Goal: Task Accomplishment & Management: Use online tool/utility

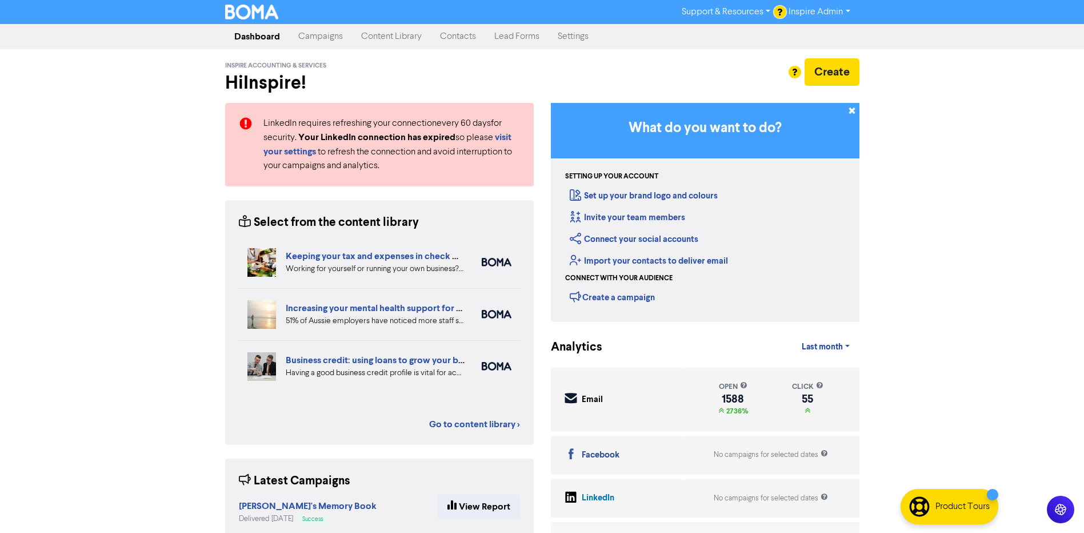
click at [330, 42] on link "Campaigns" at bounding box center [320, 36] width 63 height 23
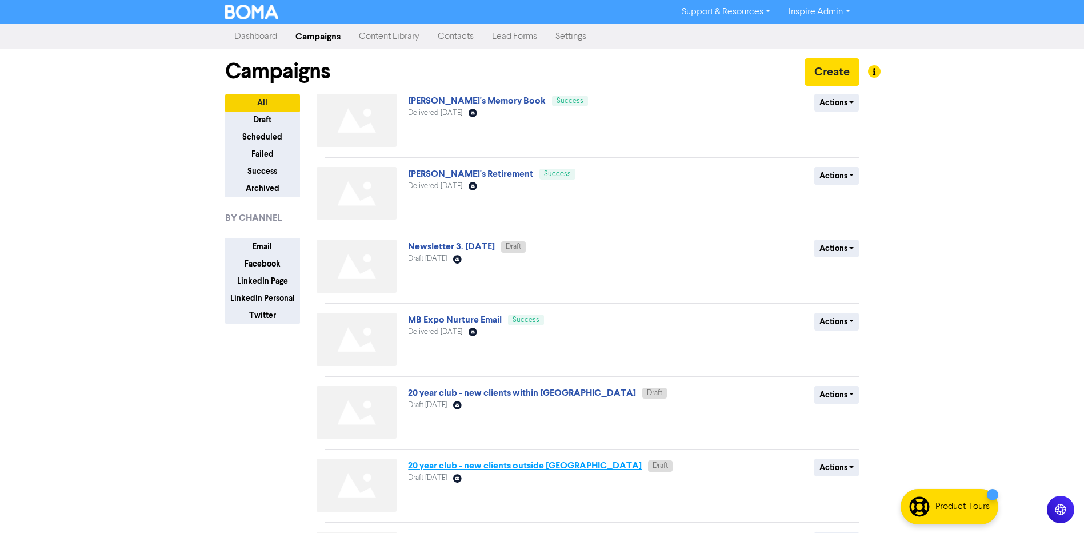
click at [520, 468] on link "20 year club - new clients outside [GEOGRAPHIC_DATA]" at bounding box center [525, 465] width 234 height 11
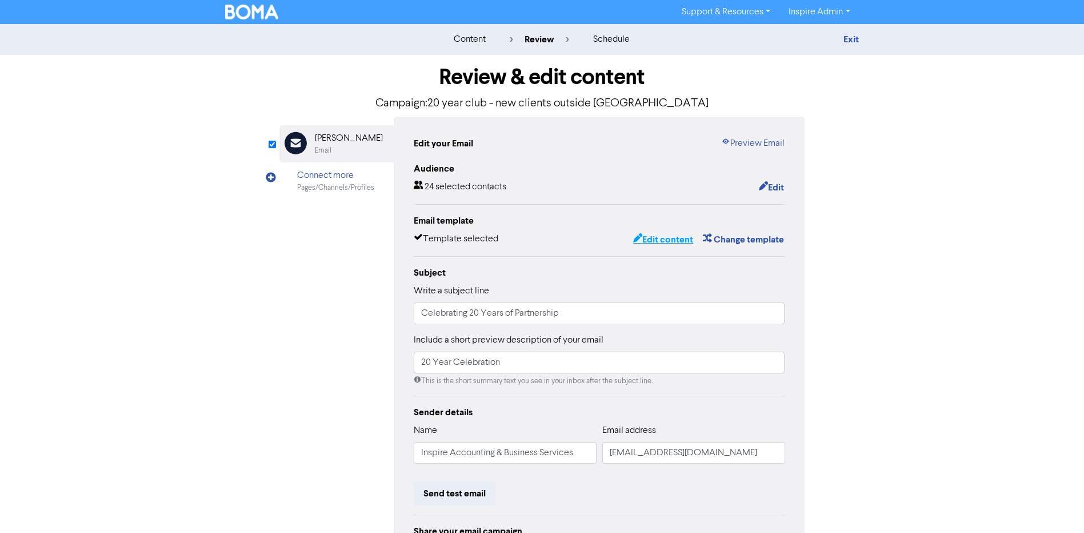
click at [657, 239] on button "Edit content" at bounding box center [663, 239] width 61 height 15
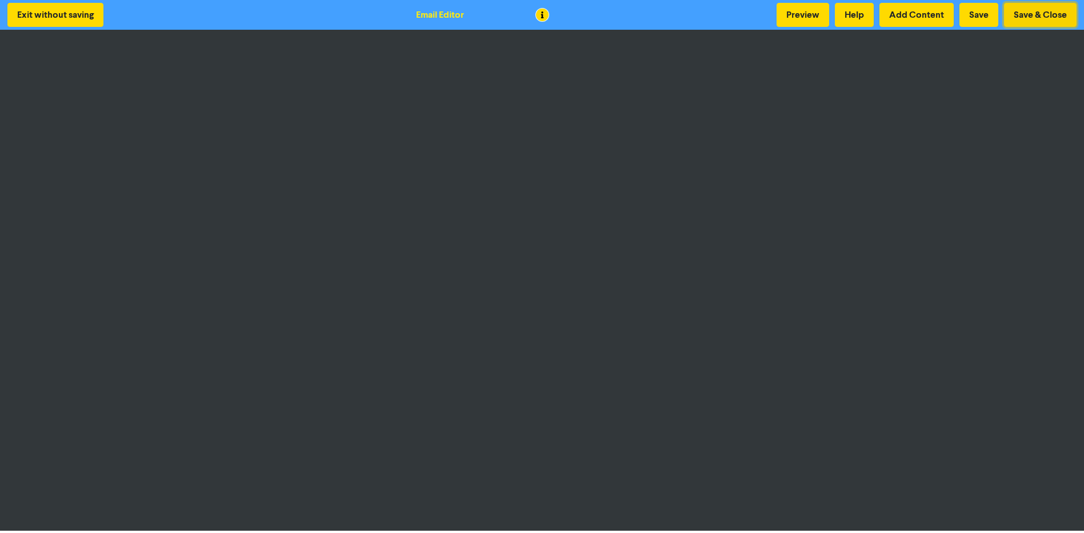
click at [1038, 15] on button "Save & Close" at bounding box center [1040, 15] width 73 height 24
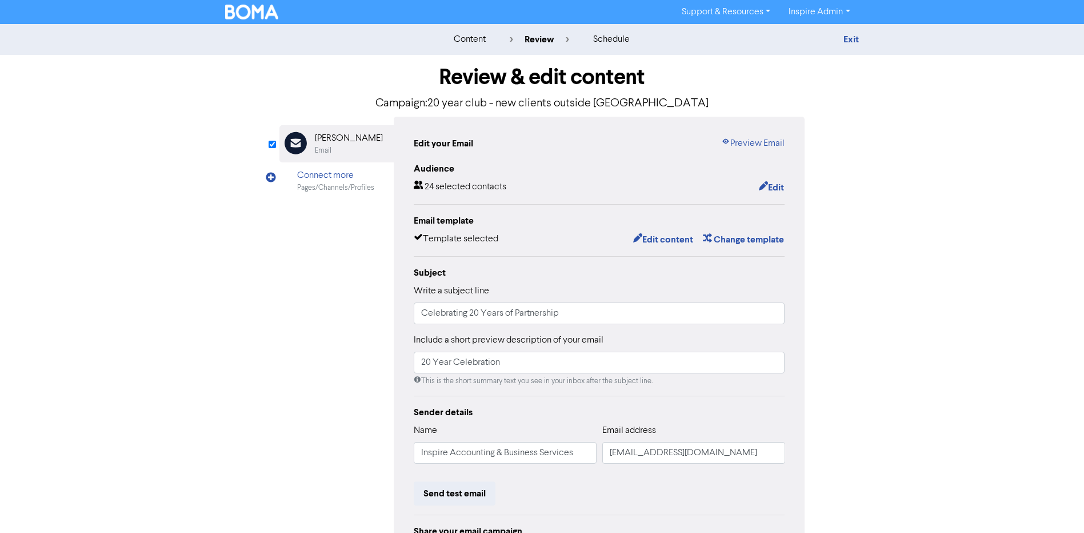
click at [242, 14] on img at bounding box center [252, 12] width 54 height 15
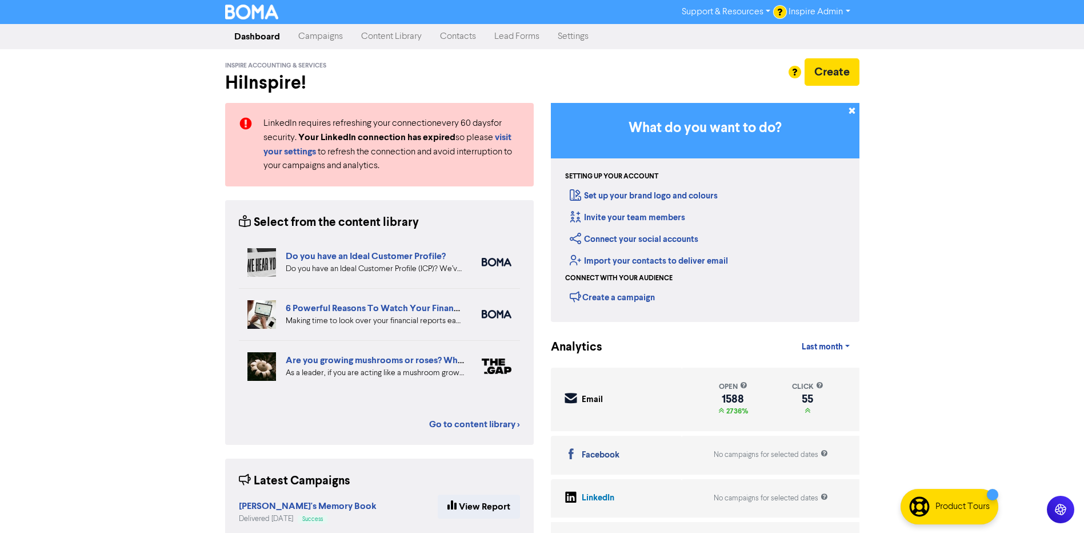
click at [257, 11] on img at bounding box center [252, 12] width 54 height 15
click at [328, 33] on link "Campaigns" at bounding box center [320, 36] width 63 height 23
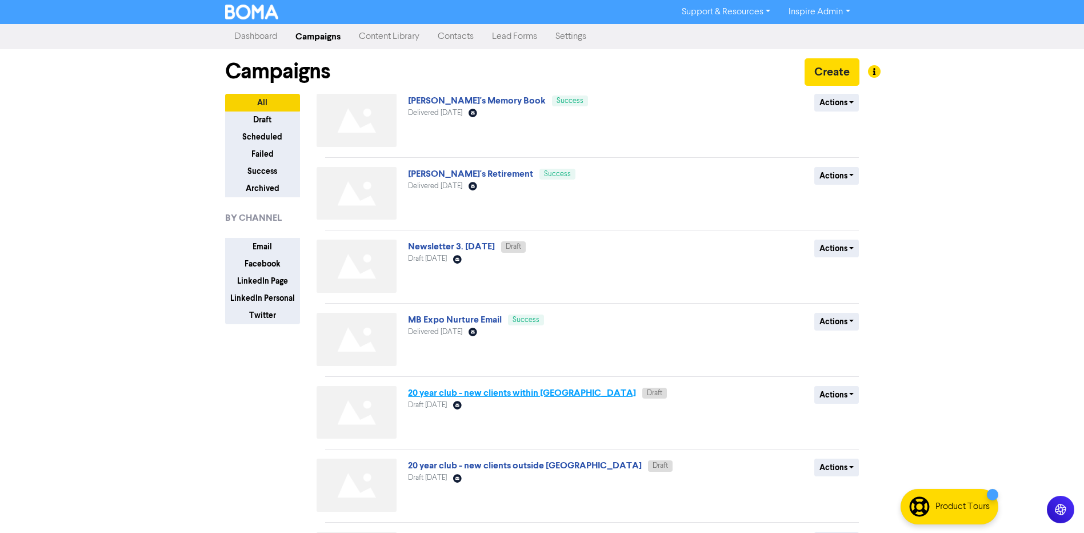
scroll to position [57, 0]
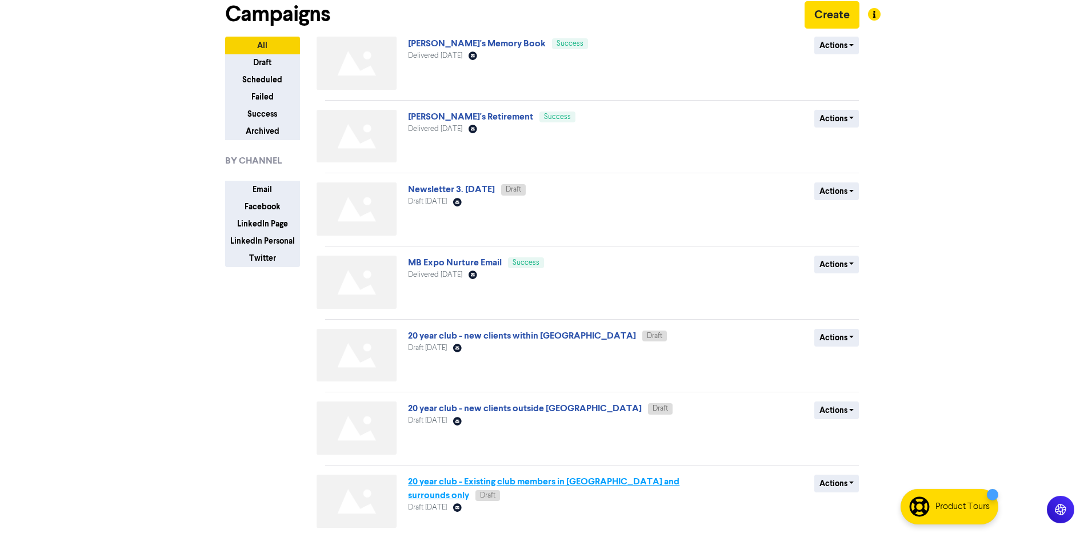
click at [526, 482] on link "20 year club - Existing club members in [GEOGRAPHIC_DATA] and surrounds only" at bounding box center [543, 488] width 271 height 25
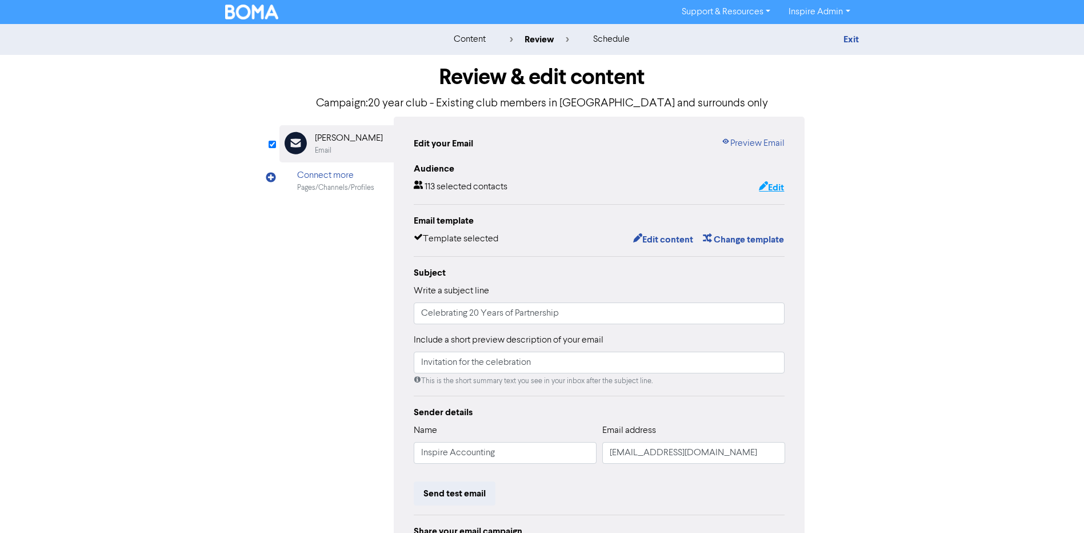
click at [778, 187] on button "Edit" at bounding box center [771, 187] width 26 height 15
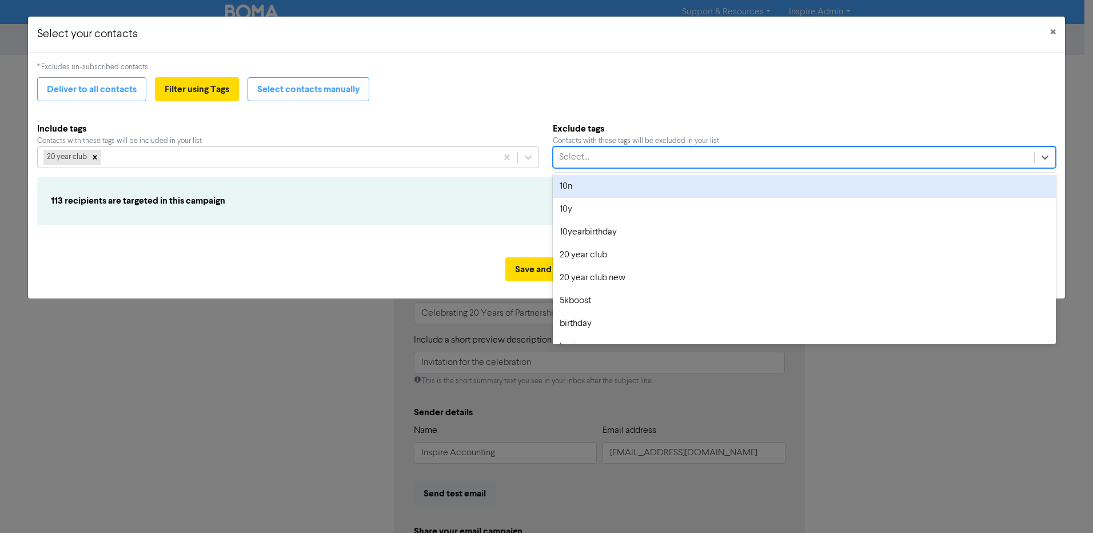
click at [626, 155] on div "Select..." at bounding box center [793, 157] width 481 height 21
type input "20"
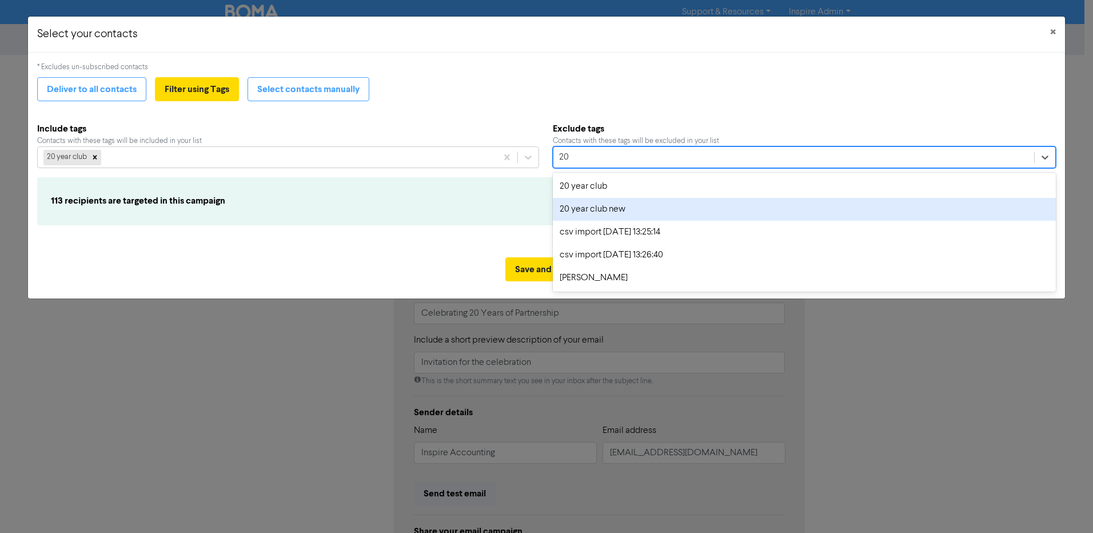
click at [596, 209] on div "20 year club new" at bounding box center [805, 209] width 504 height 23
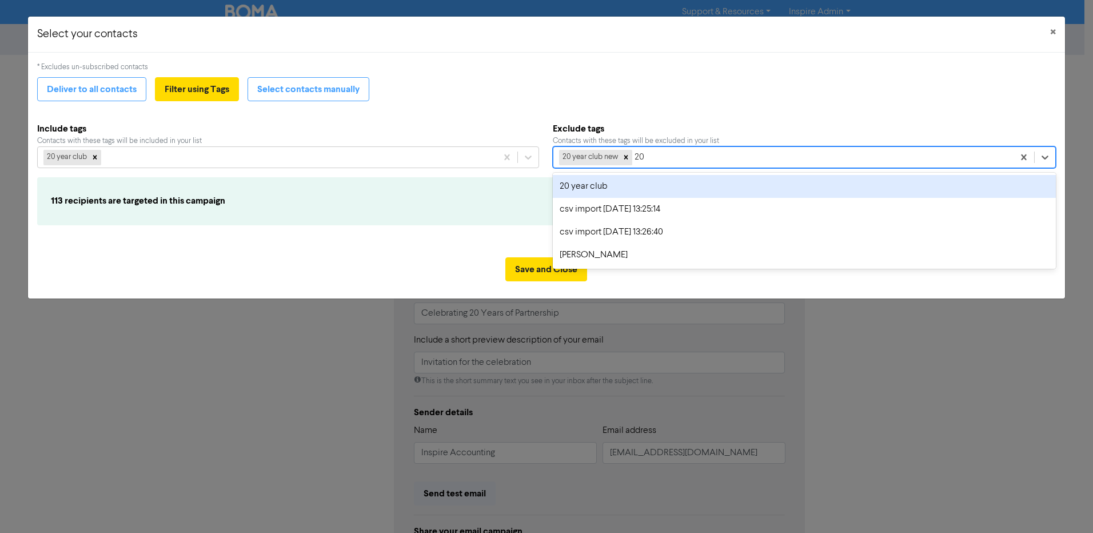
type input "2"
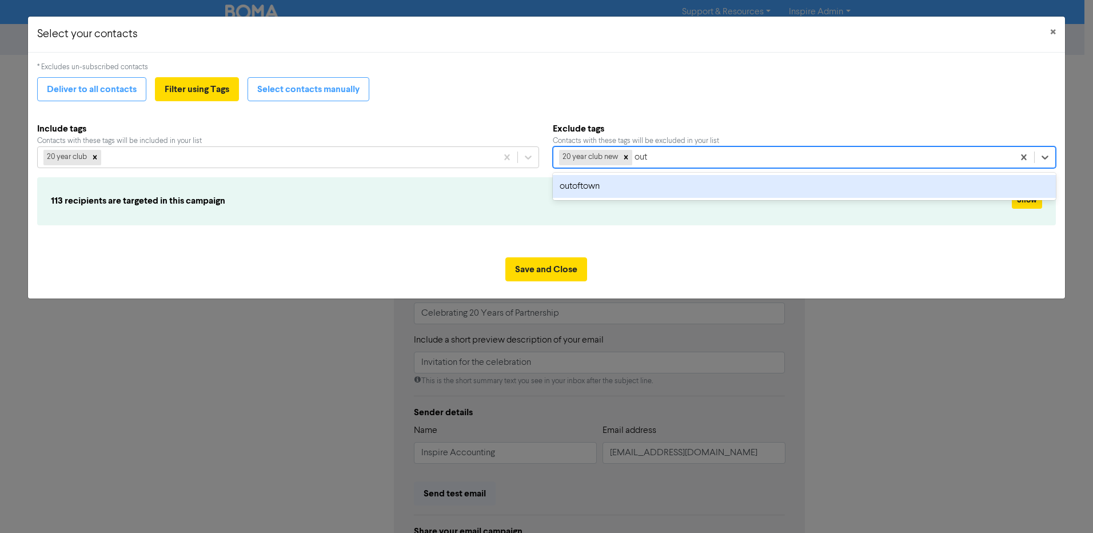
type input "ou"
click at [657, 179] on div "outoftown" at bounding box center [805, 186] width 504 height 23
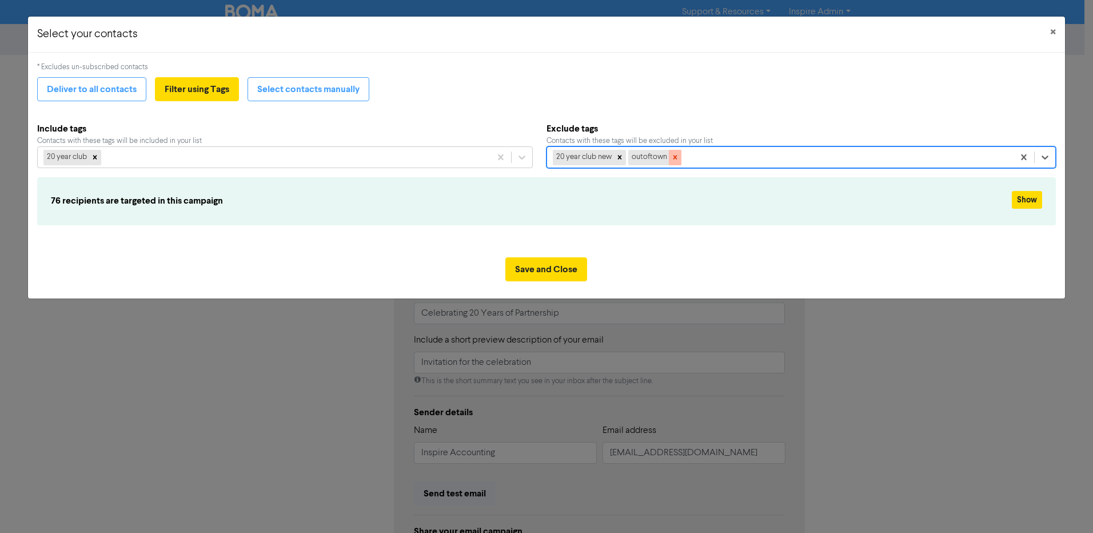
click at [678, 157] on icon at bounding box center [675, 157] width 8 height 8
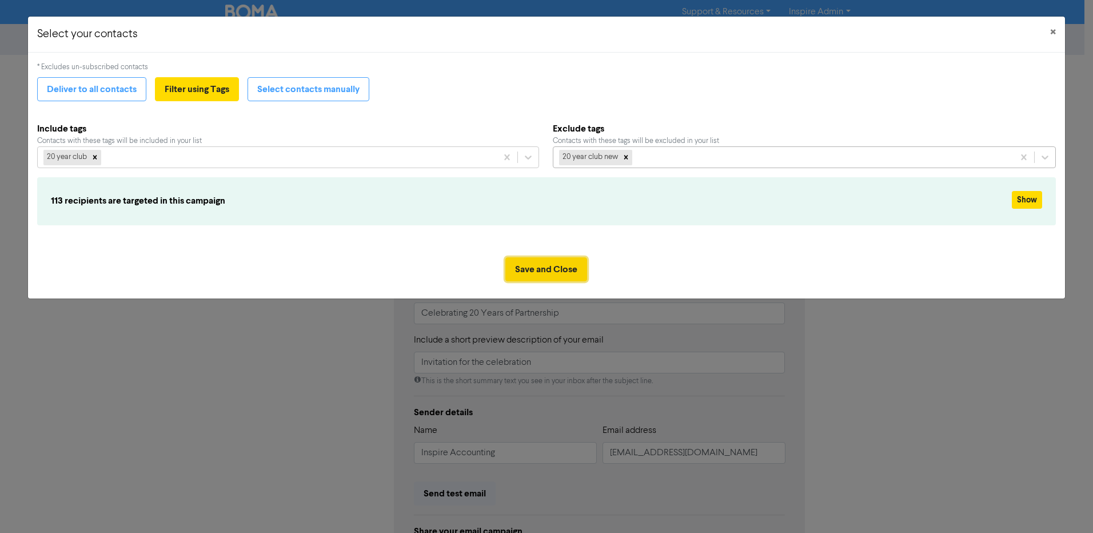
click at [548, 269] on button "Save and Close" at bounding box center [546, 269] width 82 height 24
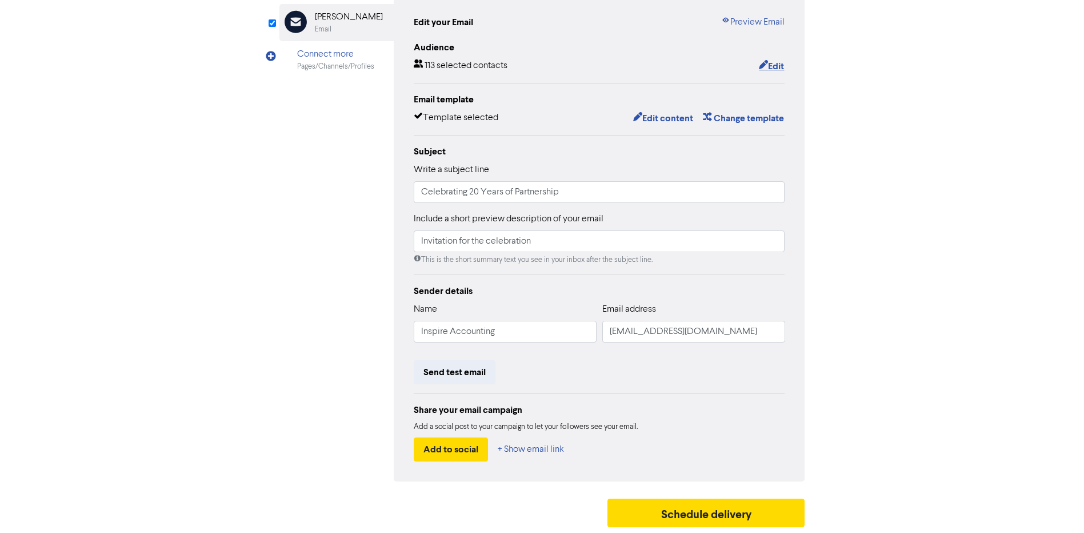
scroll to position [8, 0]
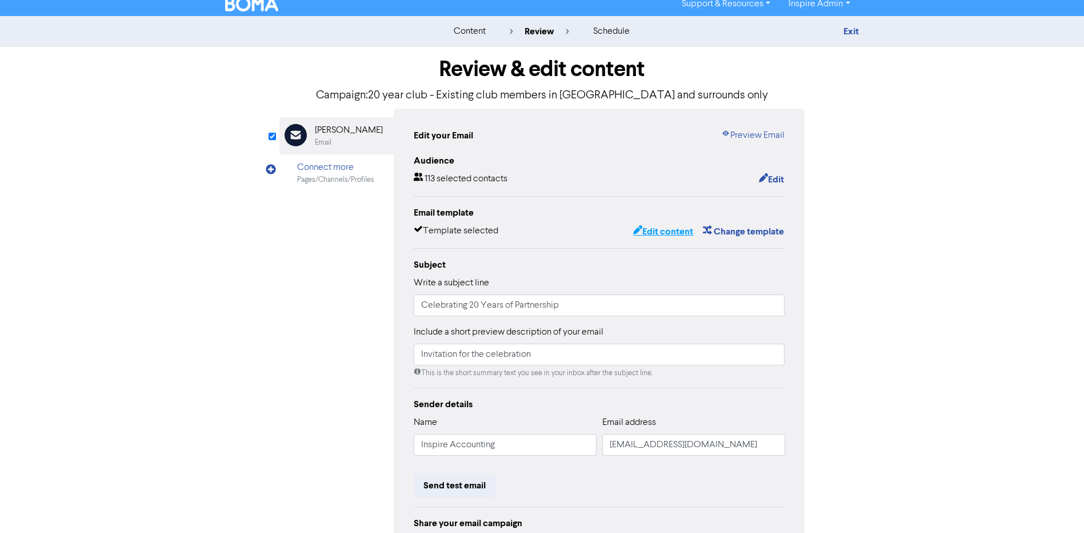
click at [656, 231] on button "Edit content" at bounding box center [663, 231] width 61 height 15
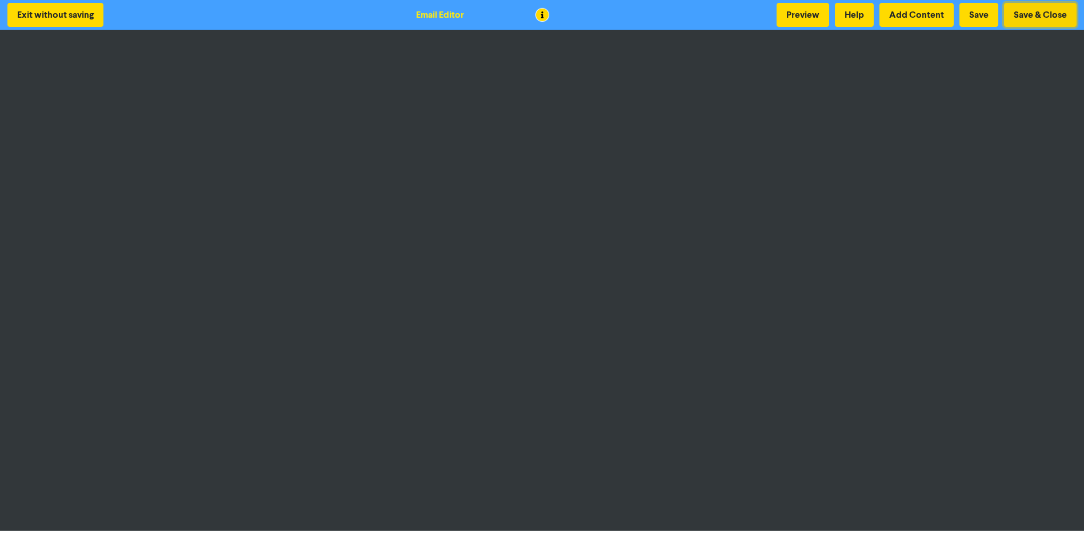
click at [1036, 16] on button "Save & Close" at bounding box center [1040, 15] width 73 height 24
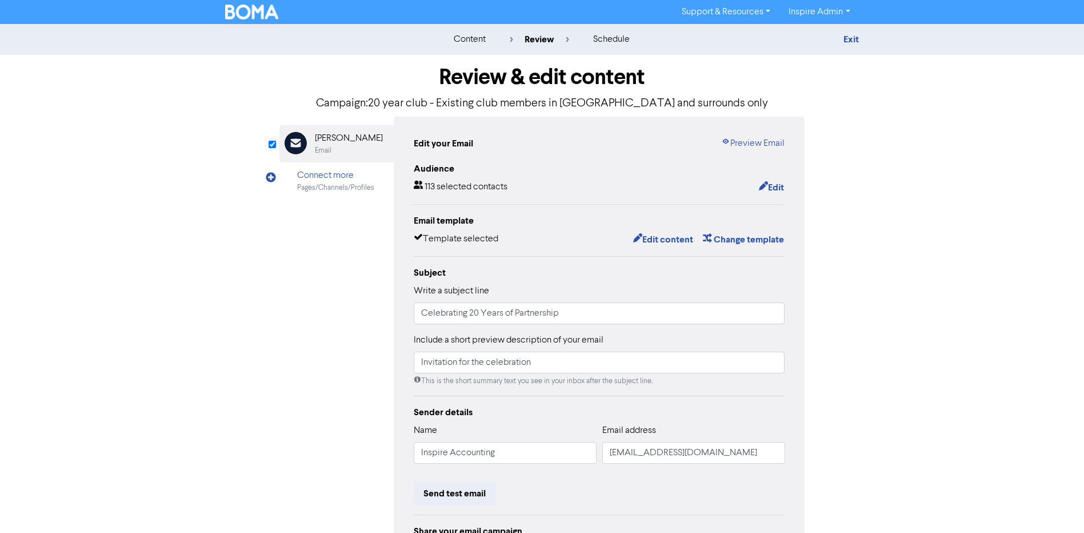
scroll to position [122, 0]
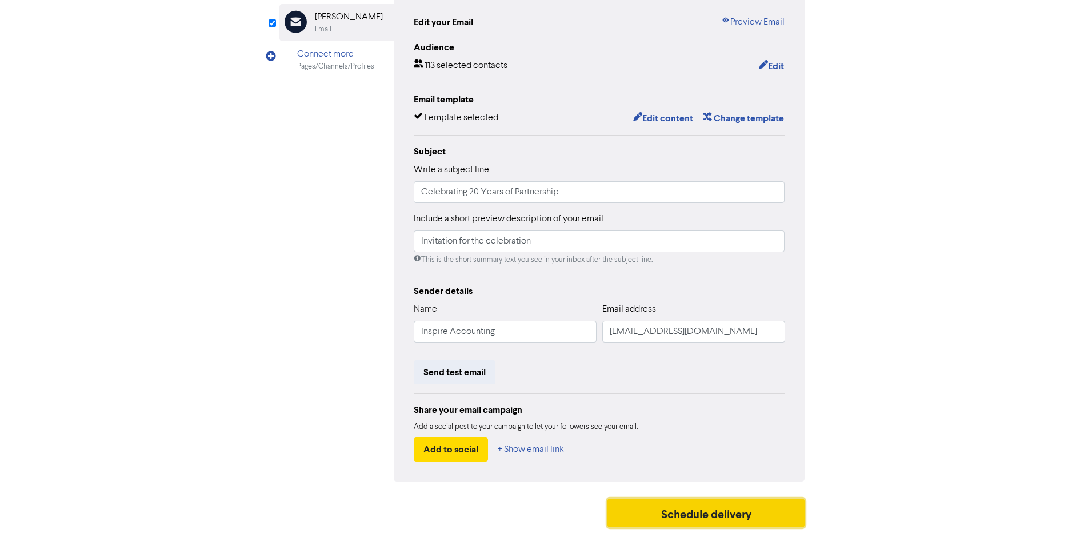
click at [688, 518] on button "Schedule delivery" at bounding box center [707, 512] width 198 height 29
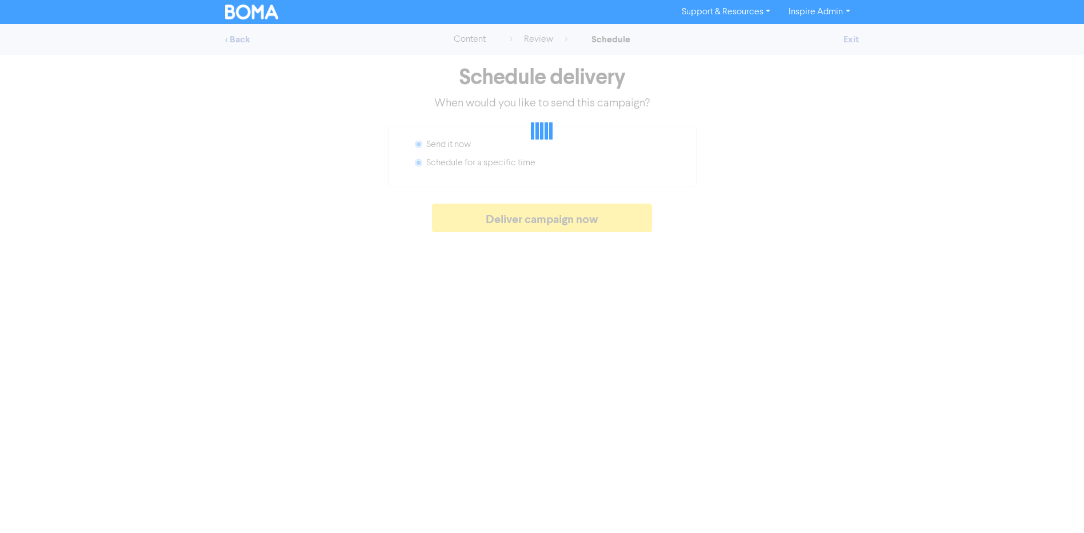
radio input "false"
radio input "true"
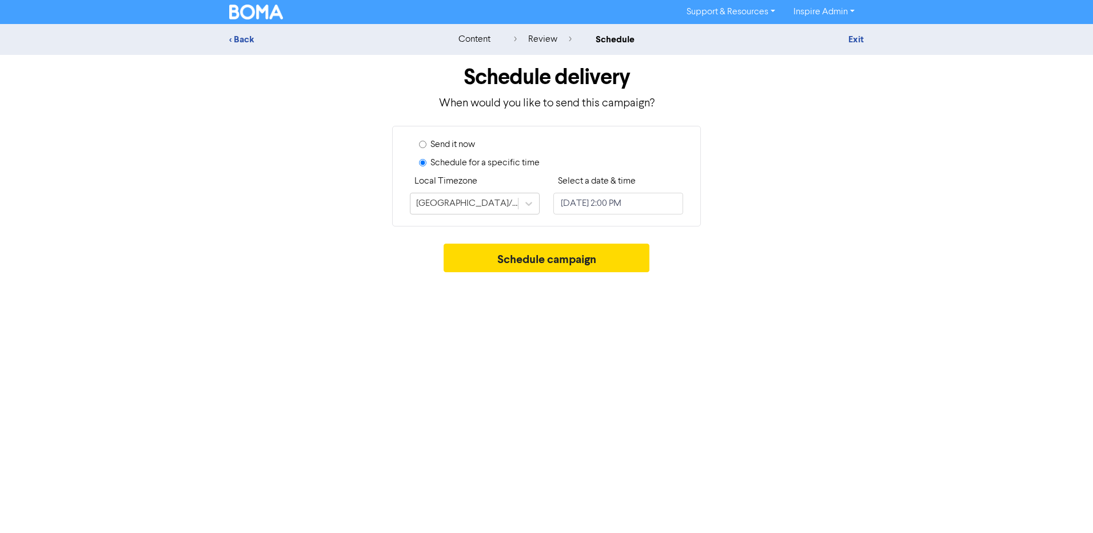
click at [458, 147] on label "Send it now" at bounding box center [452, 145] width 45 height 14
click at [426, 147] on input "Send it now" at bounding box center [422, 144] width 7 height 7
radio input "true"
radio input "false"
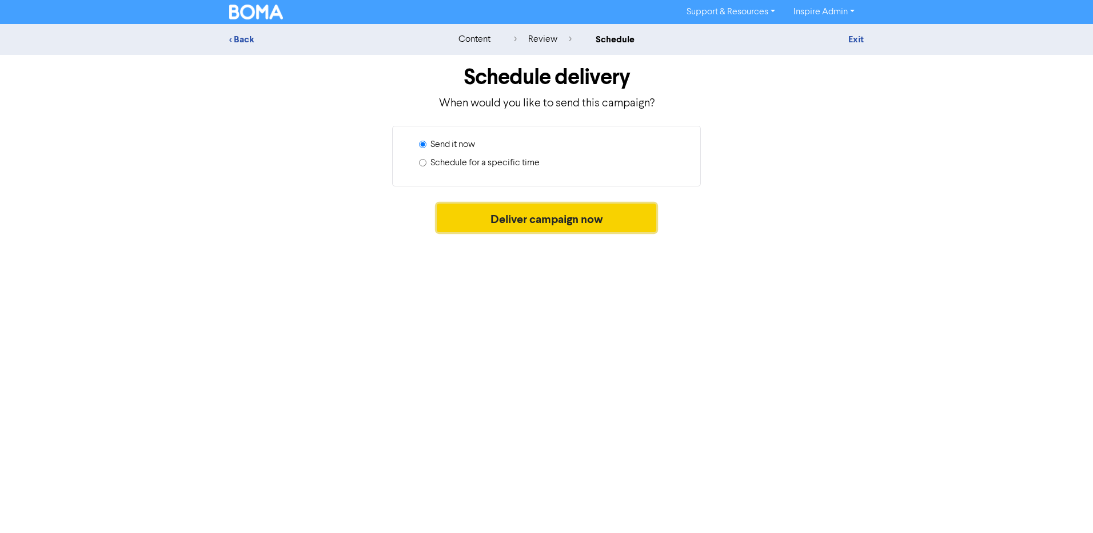
click at [514, 221] on button "Deliver campaign now" at bounding box center [547, 217] width 220 height 29
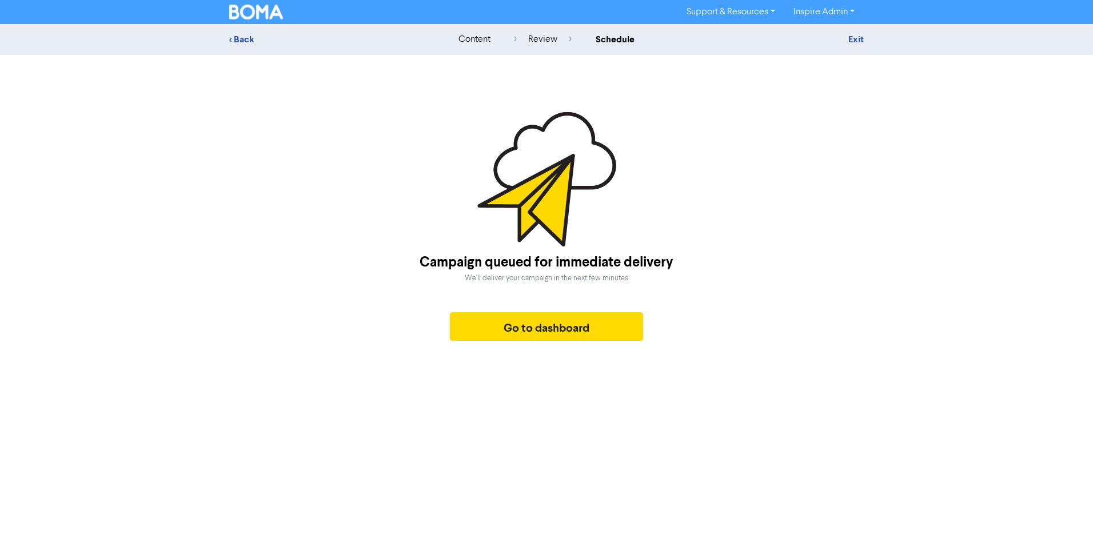
click at [250, 14] on img at bounding box center [256, 12] width 54 height 15
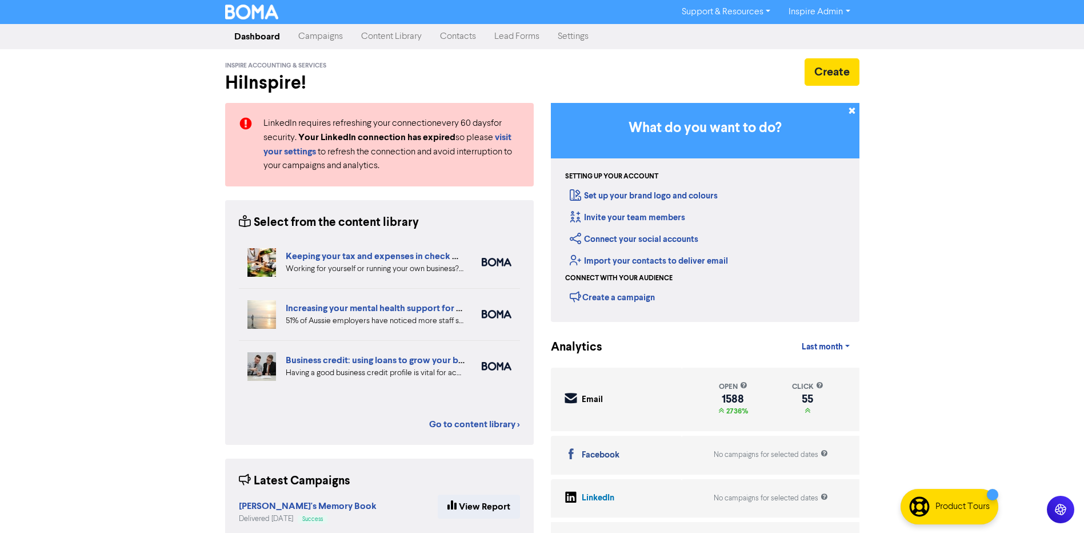
click at [319, 38] on link "Campaigns" at bounding box center [320, 36] width 63 height 23
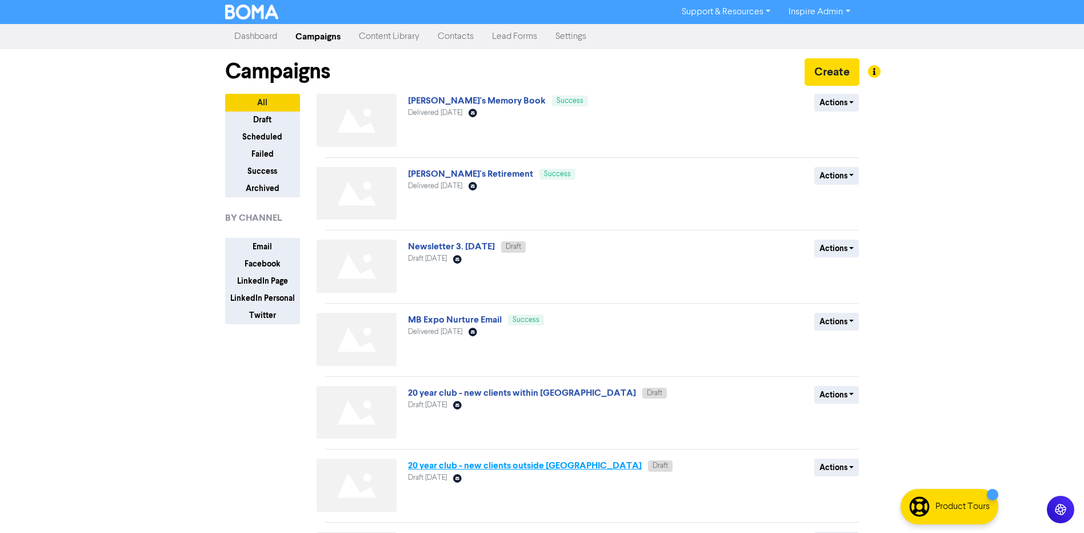
scroll to position [114, 0]
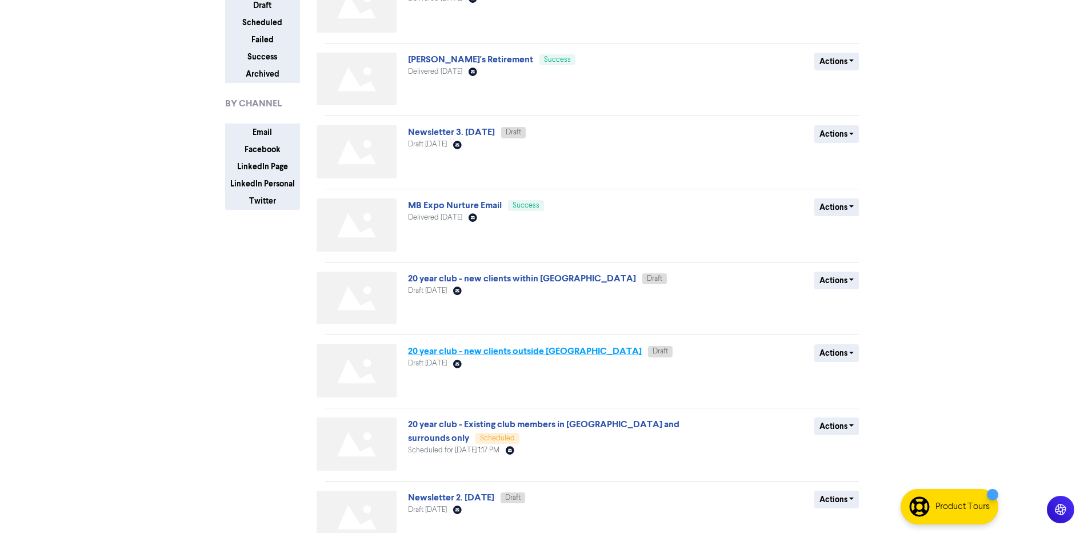
click at [511, 350] on link "20 year club - new clients outside [GEOGRAPHIC_DATA]" at bounding box center [525, 350] width 234 height 11
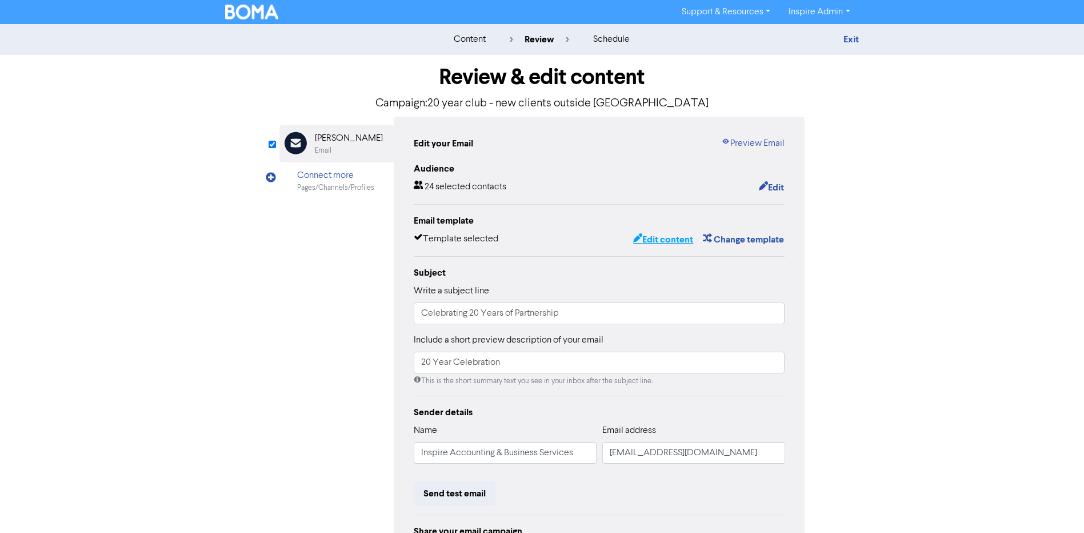
click at [660, 237] on button "Edit content" at bounding box center [663, 239] width 61 height 15
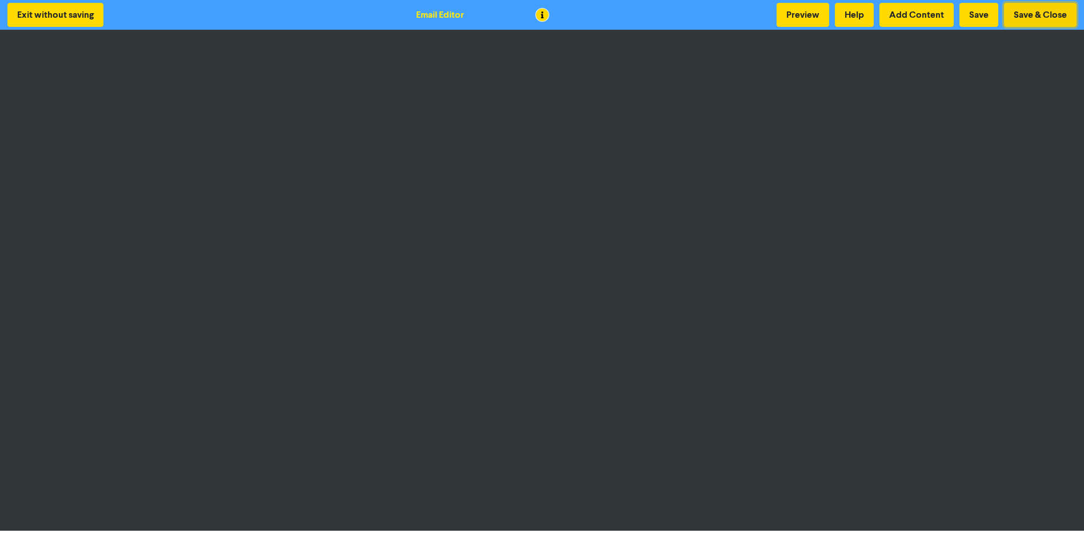
click at [1031, 11] on button "Save & Close" at bounding box center [1040, 15] width 73 height 24
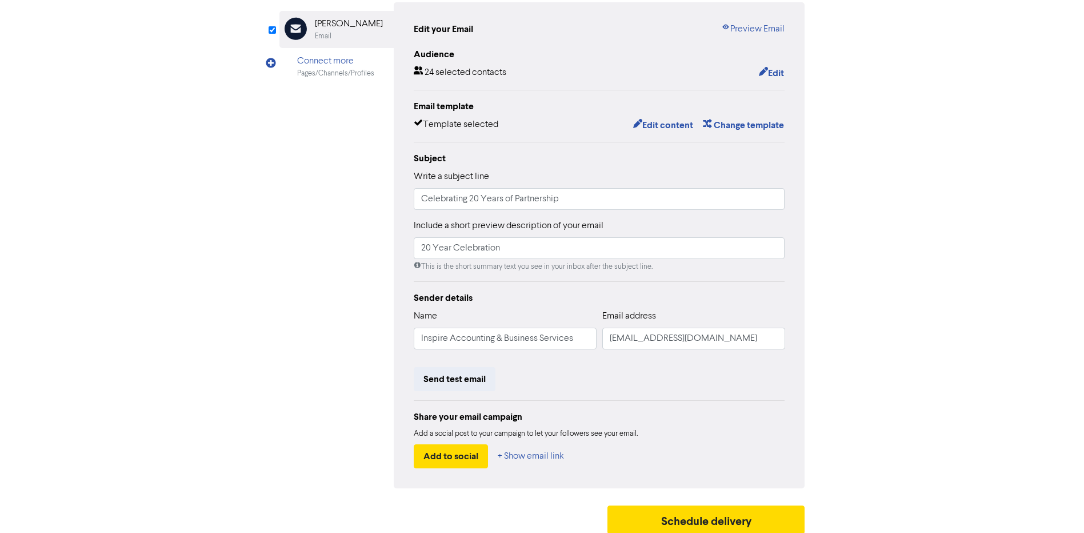
scroll to position [122, 0]
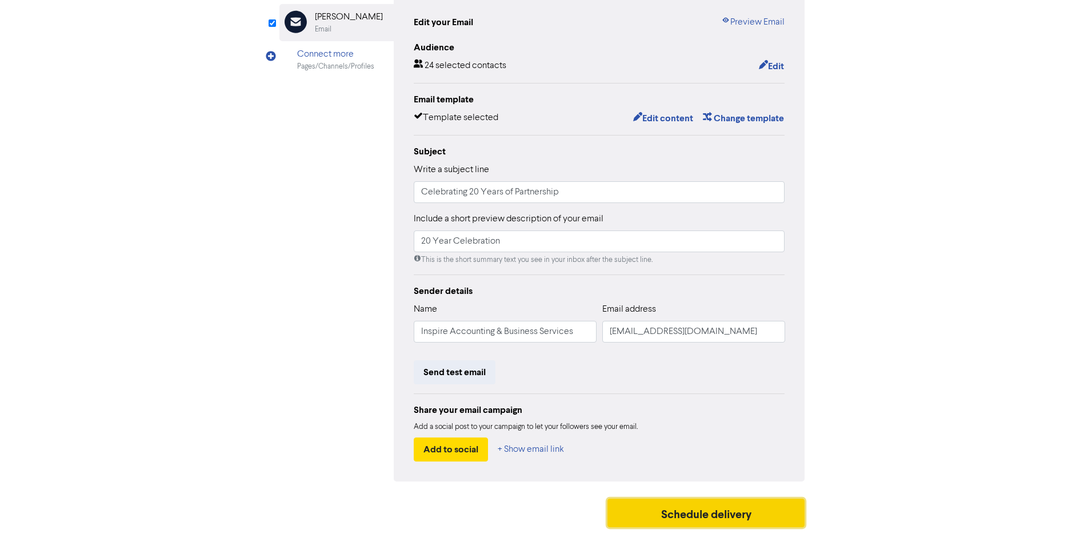
click at [698, 514] on button "Schedule delivery" at bounding box center [707, 512] width 198 height 29
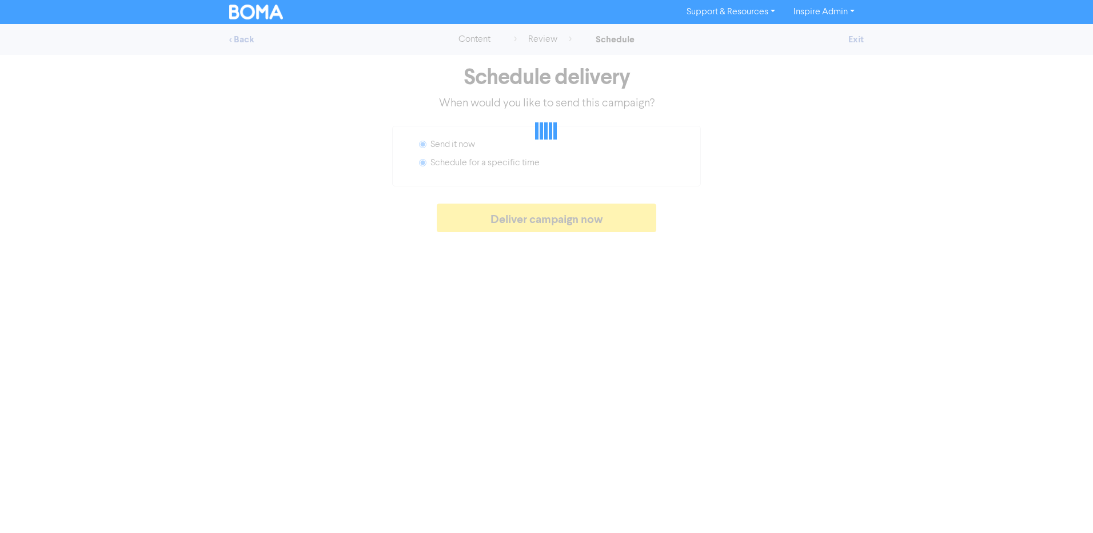
radio input "false"
radio input "true"
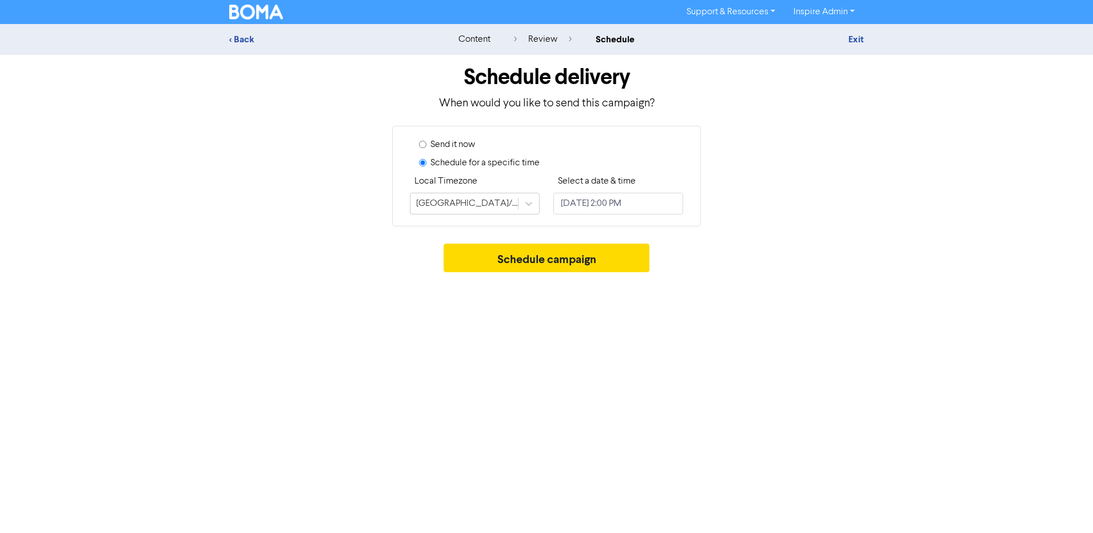
click at [438, 146] on label "Send it now" at bounding box center [452, 145] width 45 height 14
click at [426, 146] on input "Send it now" at bounding box center [422, 144] width 7 height 7
radio input "true"
radio input "false"
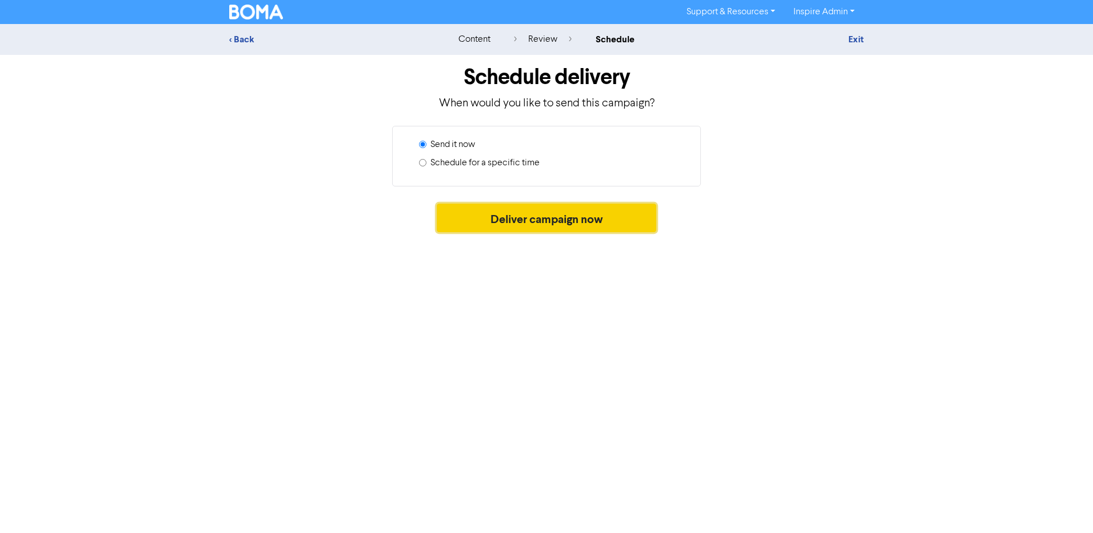
click at [545, 220] on button "Deliver campaign now" at bounding box center [547, 217] width 220 height 29
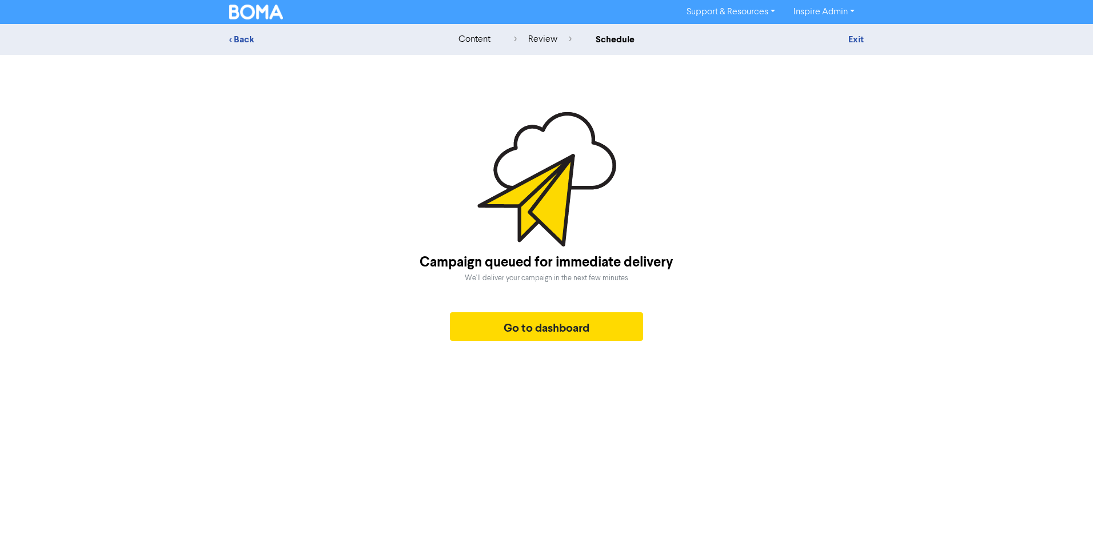
click at [251, 13] on img at bounding box center [256, 12] width 54 height 15
